Goal: Task Accomplishment & Management: Complete application form

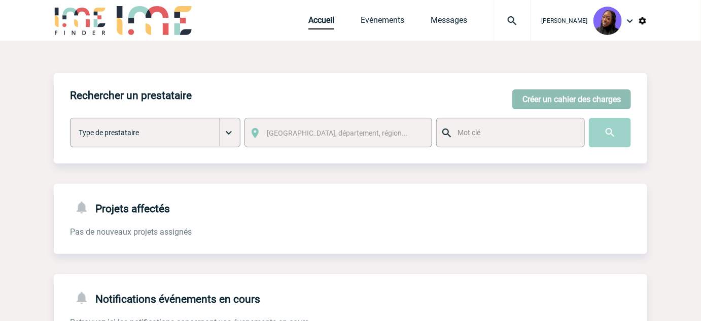
click at [544, 99] on button "Créer un cahier des charges" at bounding box center [571, 99] width 119 height 20
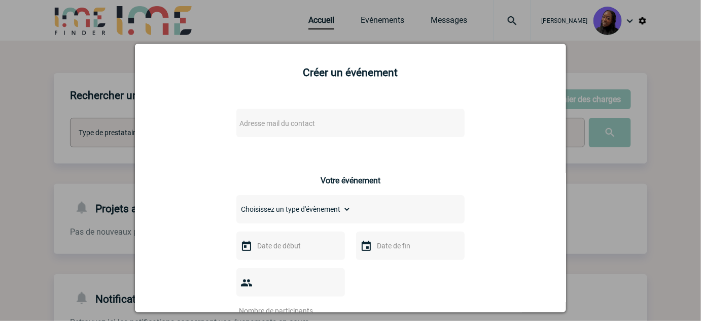
click at [289, 123] on span "Adresse mail du contact" at bounding box center [277, 123] width 76 height 8
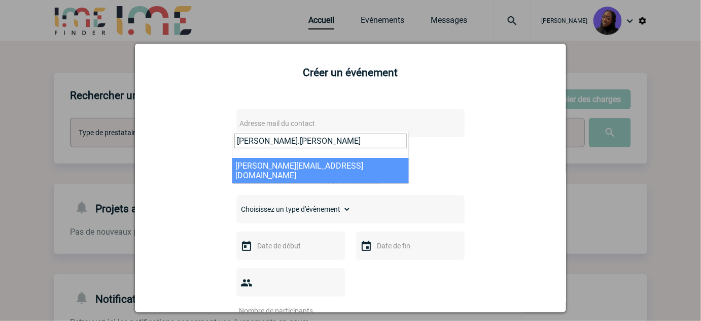
type input "[PERSON_NAME].[PERSON_NAME]"
select select "130377"
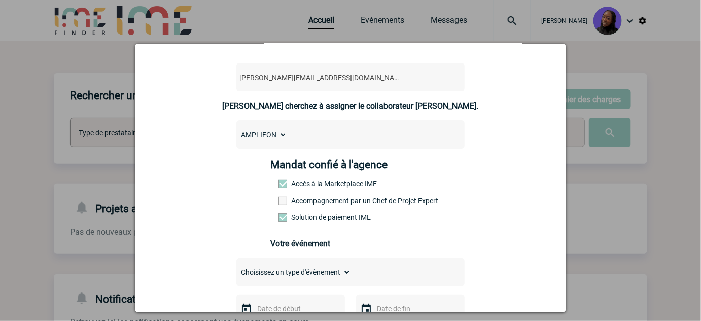
click at [321, 204] on label "Accompagnement par un Chef de Projet Expert" at bounding box center [301, 200] width 45 height 8
click at [0, 0] on input "Accompagnement par un Chef de Projet Expert" at bounding box center [0, 0] width 0 height 0
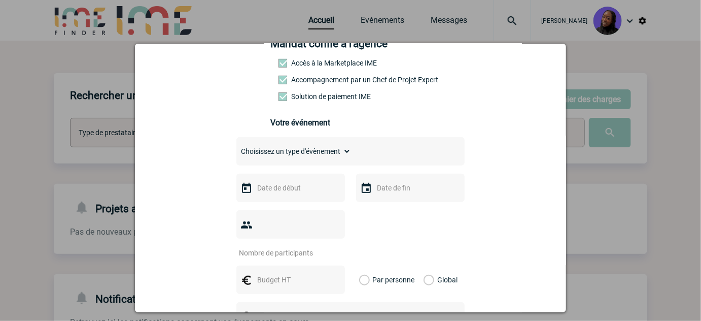
scroll to position [184, 0]
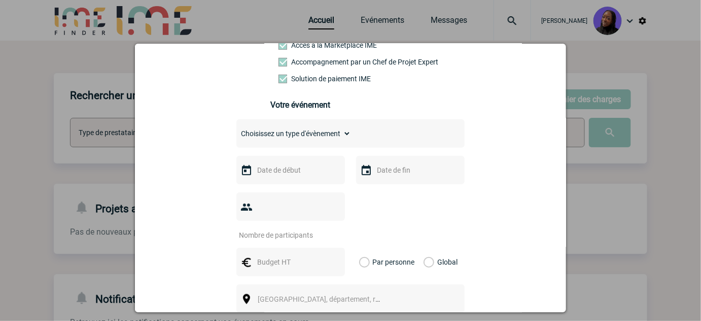
click at [297, 135] on select "Choisissez un type d'évènement Séminaire avec nuitée Séminaire sans nuitée Repa…" at bounding box center [293, 133] width 115 height 14
select select "1"
click at [236, 131] on select "Choisissez un type d'évènement Séminaire avec nuitée Séminaire sans nuitée Repa…" at bounding box center [293, 133] width 115 height 14
click at [282, 174] on input "text" at bounding box center [290, 169] width 70 height 13
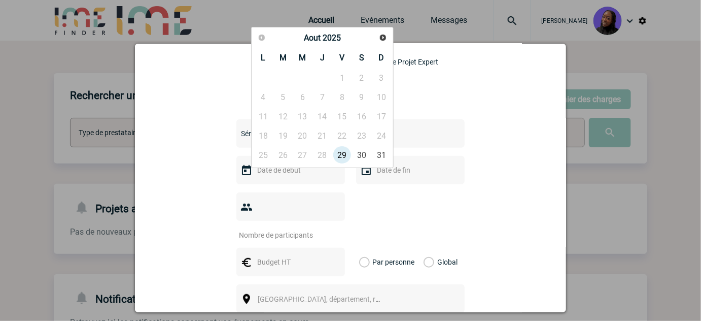
click at [329, 36] on span "2025" at bounding box center [332, 38] width 18 height 10
click at [380, 40] on span "Suivant" at bounding box center [383, 37] width 8 height 8
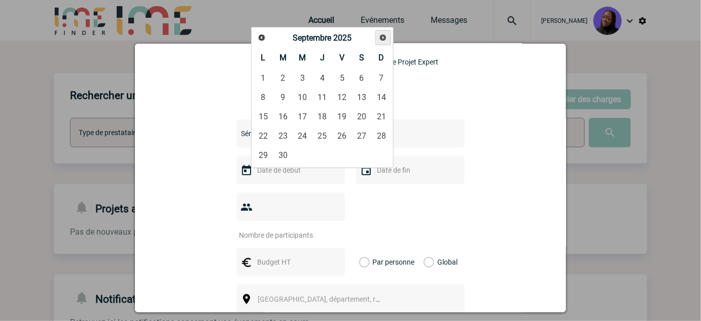
click at [380, 40] on span "Suivant" at bounding box center [383, 37] width 8 height 8
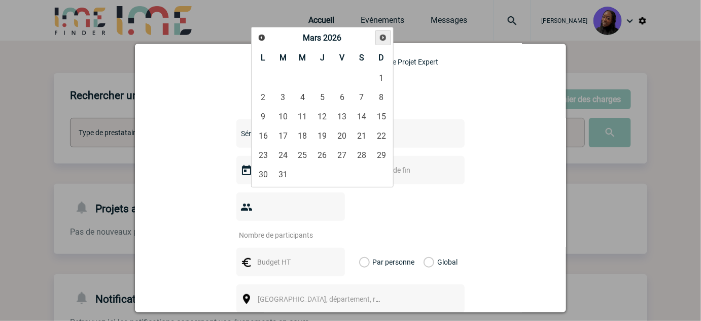
click at [380, 40] on span "Suivant" at bounding box center [383, 37] width 8 height 8
click at [322, 79] on link "4" at bounding box center [322, 78] width 19 height 18
type input "[DATE]"
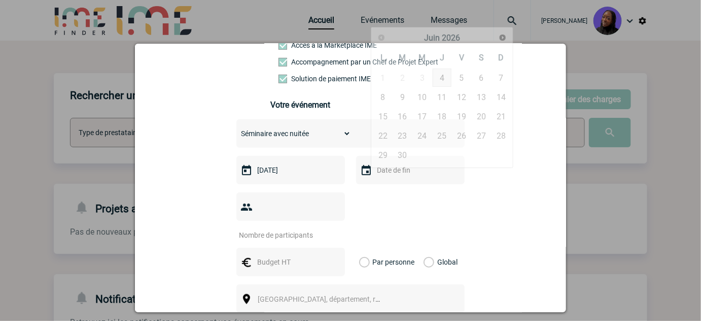
click at [408, 174] on input "text" at bounding box center [409, 169] width 70 height 13
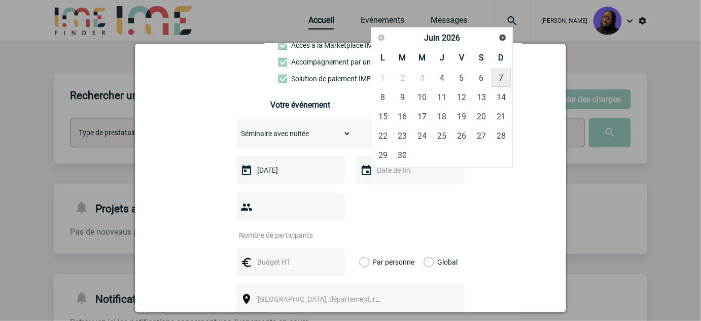
click at [492, 76] on link "7" at bounding box center [501, 78] width 19 height 18
type input "[DATE]"
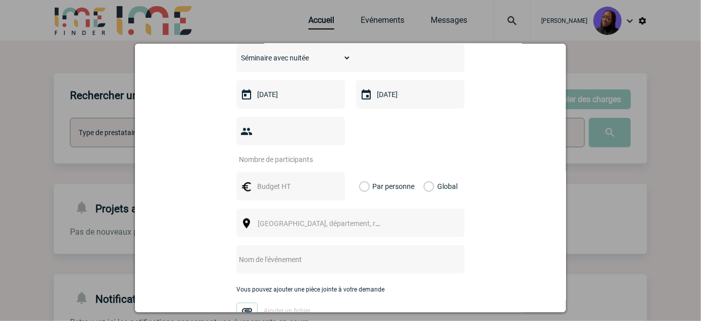
scroll to position [277, 0]
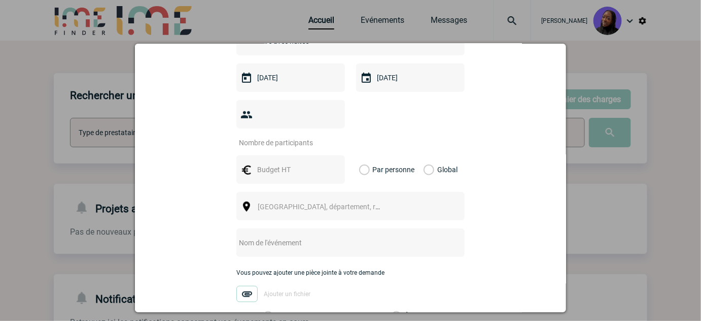
click at [293, 136] on input "number" at bounding box center [283, 142] width 95 height 13
type input "100"
click at [273, 163] on input "text" at bounding box center [290, 169] width 70 height 13
type input "20000"
click at [425, 157] on label "Global" at bounding box center [427, 169] width 7 height 28
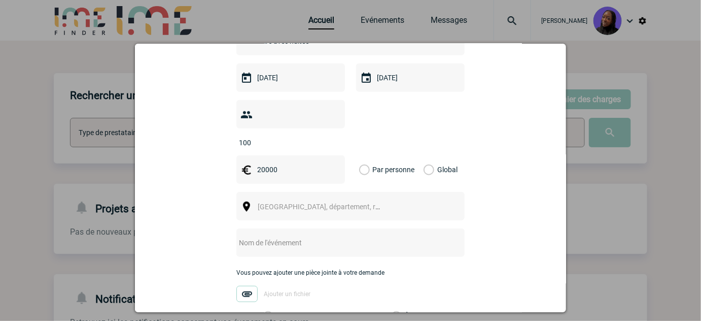
click at [0, 0] on input "Global" at bounding box center [0, 0] width 0 height 0
click at [378, 199] on span "[GEOGRAPHIC_DATA], département, région..." at bounding box center [324, 206] width 140 height 14
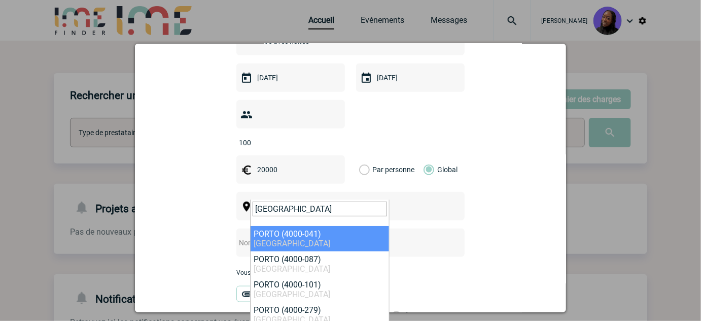
type input "[GEOGRAPHIC_DATA]"
select select "321148"
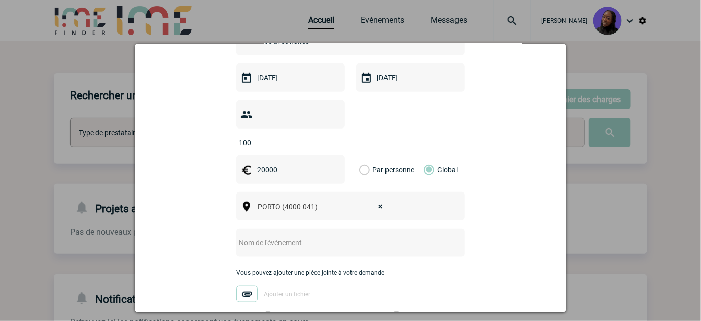
click at [314, 236] on input "text" at bounding box center [336, 242] width 201 height 13
paste input "Congrès Femmes ORELLES 2026"
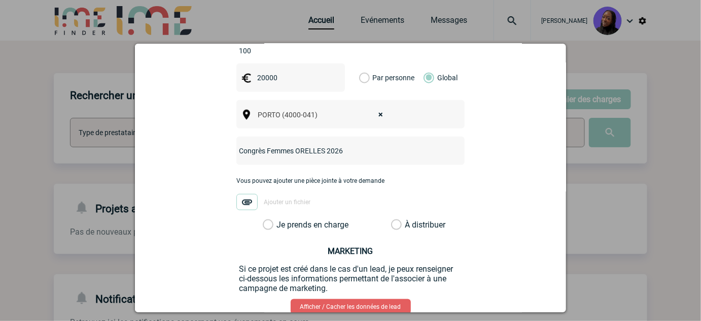
scroll to position [369, 0]
type input "Congrès Femmes ORELLES 2026"
click at [263, 219] on label "Je prends en charge" at bounding box center [271, 224] width 17 height 10
click at [0, 0] on input "Je prends en charge" at bounding box center [0, 0] width 0 height 0
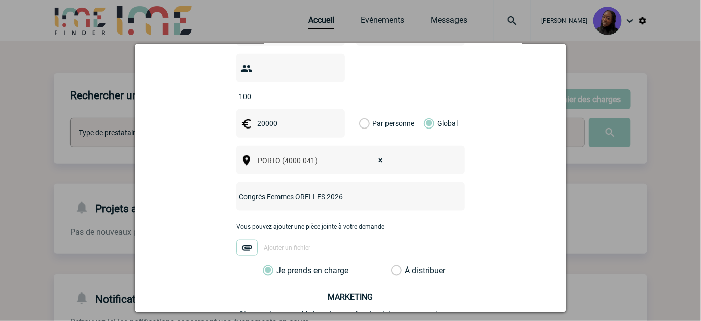
drag, startPoint x: 298, startPoint y: 112, endPoint x: 138, endPoint y: 70, distance: 165.7
click at [138, 71] on div "Créer un événement [PERSON_NAME][EMAIL_ADDRESS][DOMAIN_NAME] [DOMAIN_NAME][EMAI…" at bounding box center [350, 178] width 431 height 268
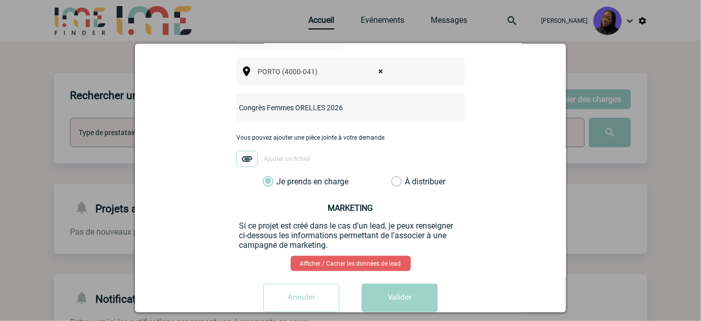
scroll to position [415, 0]
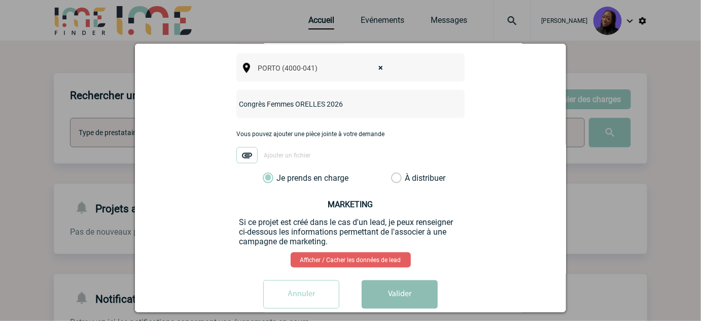
type input "30000"
click at [385, 280] on button "Valider" at bounding box center [400, 294] width 76 height 28
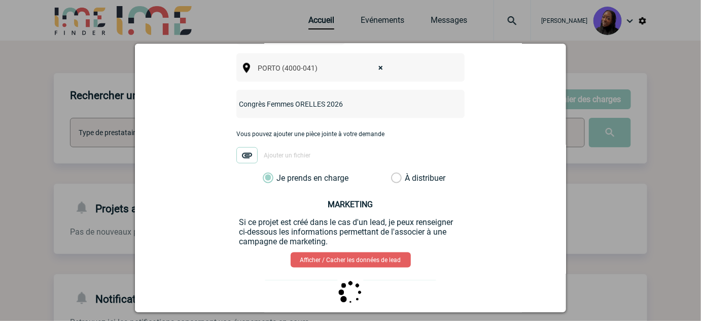
scroll to position [0, 0]
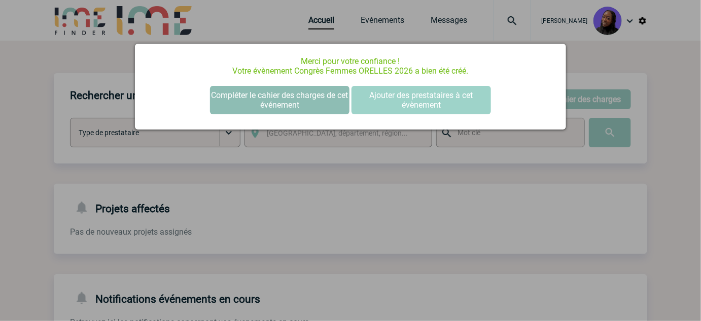
click at [293, 94] on button "Compléter le cahier des charges de cet événement" at bounding box center [280, 100] width 140 height 28
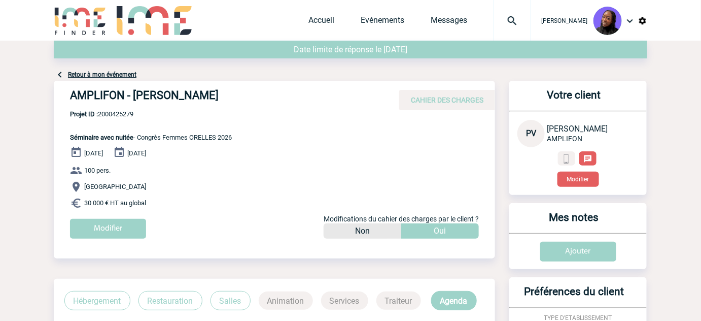
click at [167, 97] on h4 "AMPLIFON - [PERSON_NAME]" at bounding box center [222, 97] width 304 height 17
copy div "AMPLIFON - [PERSON_NAME]"
click at [132, 114] on span "Projet ID : 2000425279" at bounding box center [151, 114] width 162 height 8
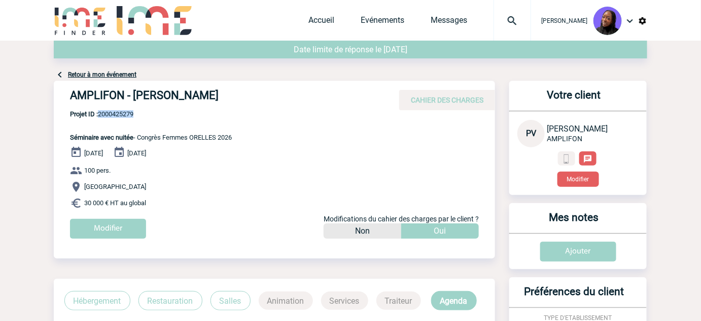
click at [132, 114] on span "Projet ID : 2000425279" at bounding box center [151, 114] width 162 height 8
copy span "2000425279"
drag, startPoint x: 155, startPoint y: 201, endPoint x: 65, endPoint y: 136, distance: 110.5
click at [65, 136] on div "AMPLIFON - [PERSON_NAME] CAHIER DES CHARGES AMPLIFON - [PERSON_NAME] - Séminair…" at bounding box center [274, 163] width 441 height 165
copy div "Séminaire avec nuitée - Congrès Femmes ORELLES 2026 [DATE] [DATE] 100 pers. POR…"
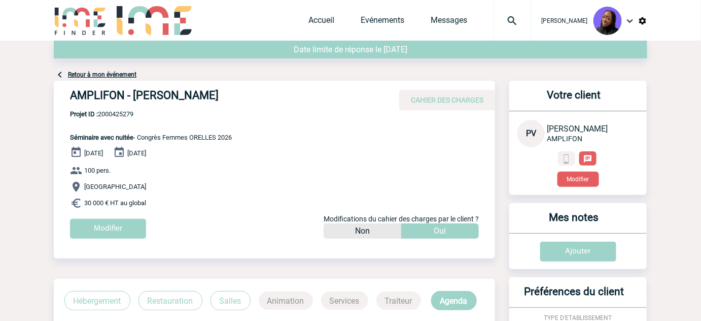
click at [121, 113] on span "Projet ID : 2000425279" at bounding box center [151, 114] width 162 height 8
copy span "2000425279"
